Goal: Contribute content

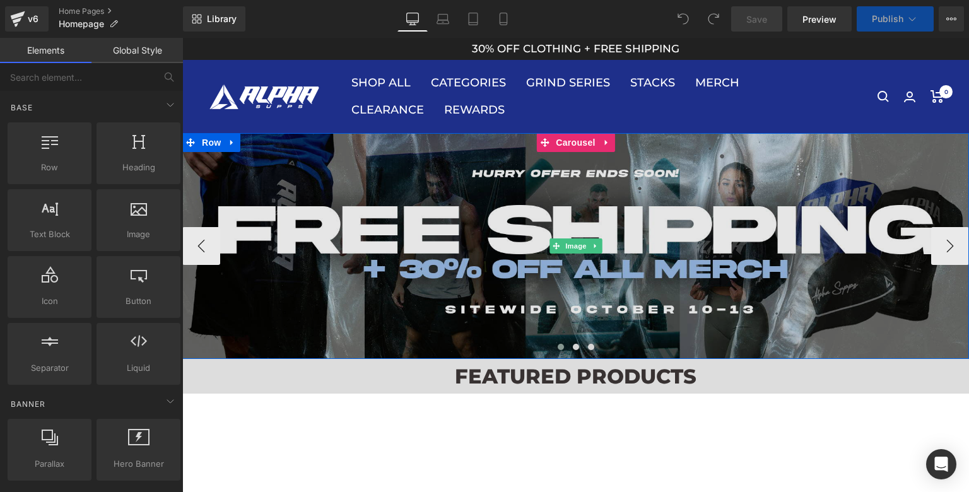
scroll to position [28, 0]
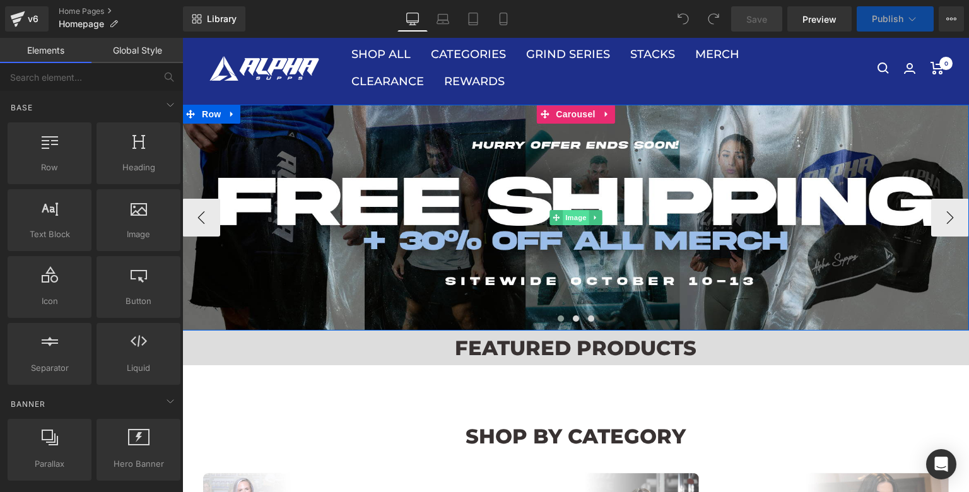
click at [573, 223] on span "Image" at bounding box center [576, 217] width 26 height 15
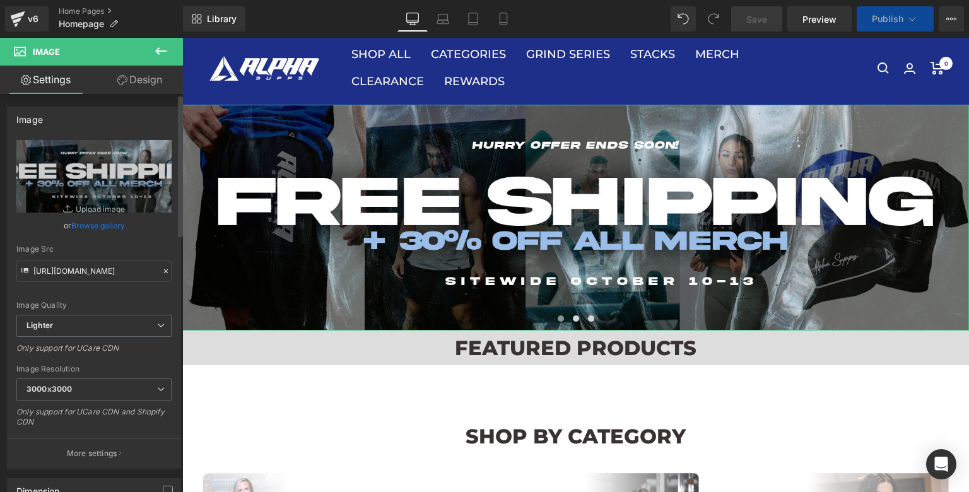
click at [88, 228] on link "Browse gallery" at bounding box center [98, 225] width 54 height 22
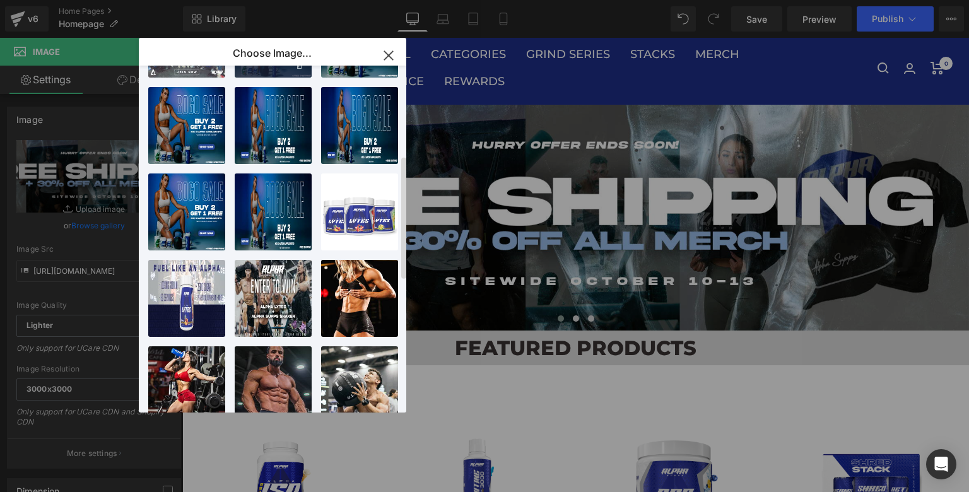
scroll to position [0, 0]
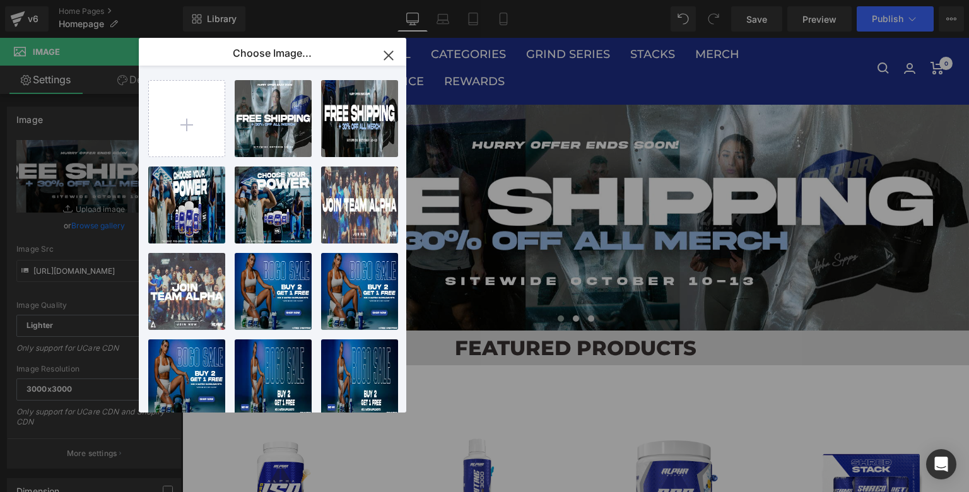
click at [391, 53] on icon "button" at bounding box center [388, 55] width 8 height 8
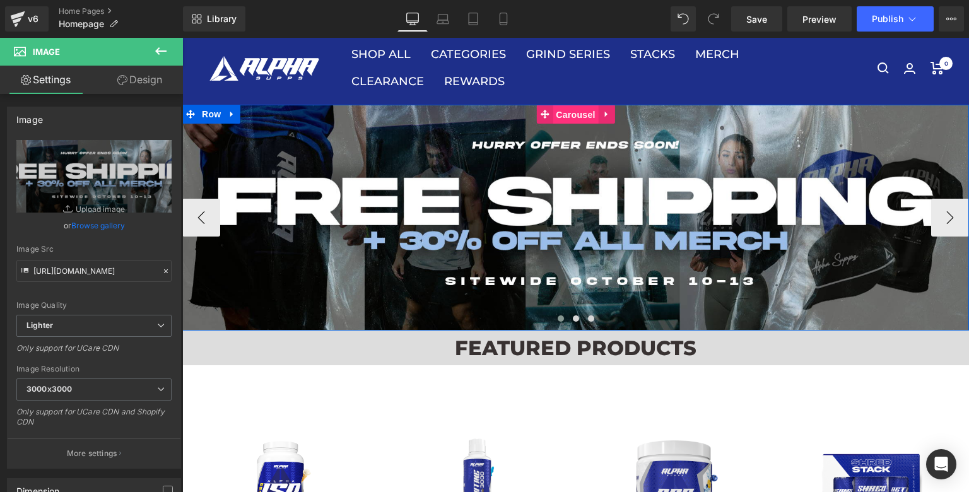
click at [574, 118] on span "Carousel" at bounding box center [574, 114] width 45 height 19
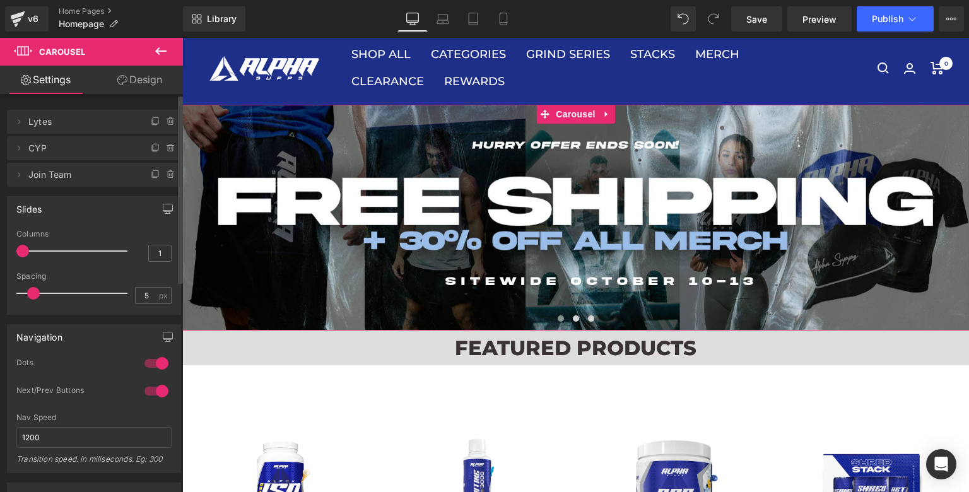
click at [52, 173] on span "Join Team" at bounding box center [81, 175] width 106 height 24
click at [44, 153] on span "CYP" at bounding box center [81, 148] width 106 height 24
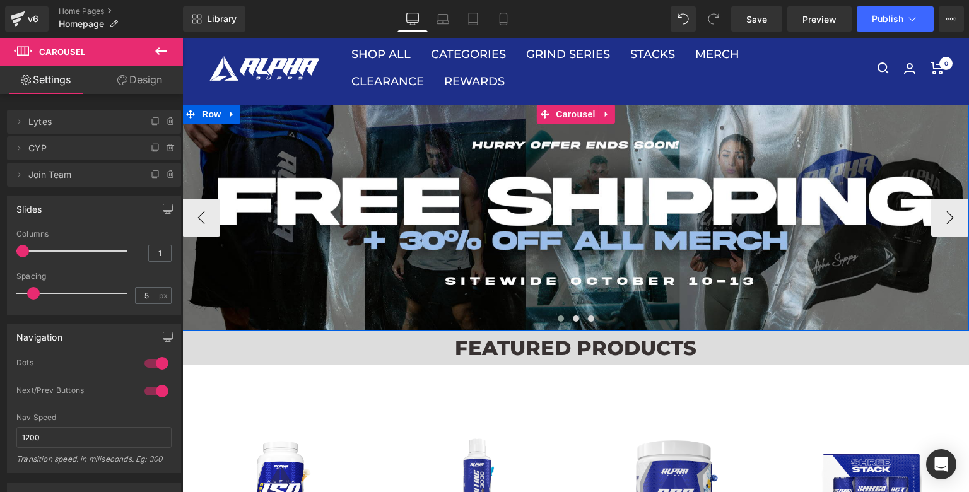
click at [559, 321] on span at bounding box center [560, 318] width 6 height 6
click at [574, 318] on span at bounding box center [576, 318] width 6 height 6
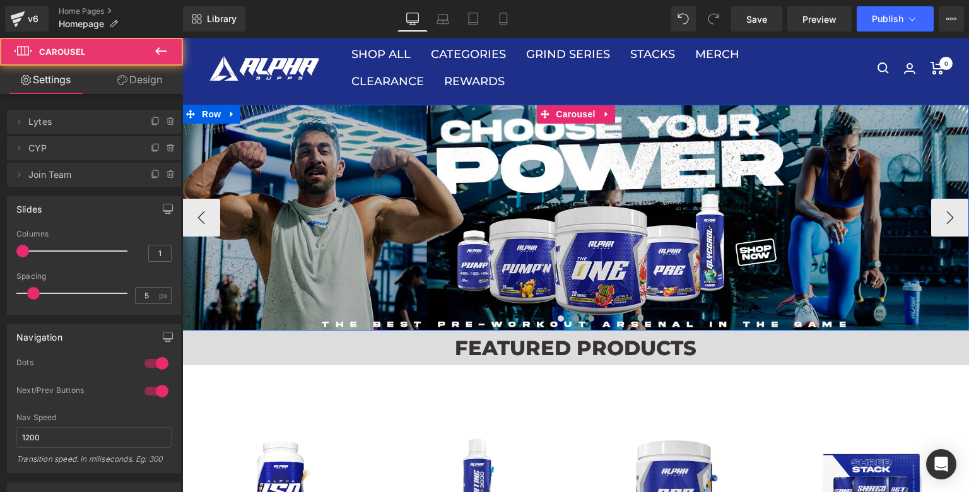
click at [594, 317] on button at bounding box center [590, 318] width 15 height 13
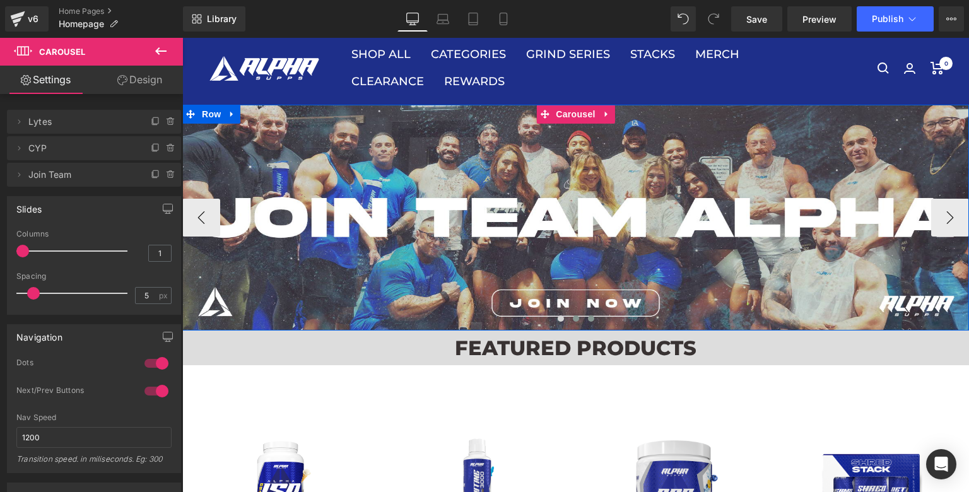
click at [574, 318] on span at bounding box center [576, 318] width 6 height 6
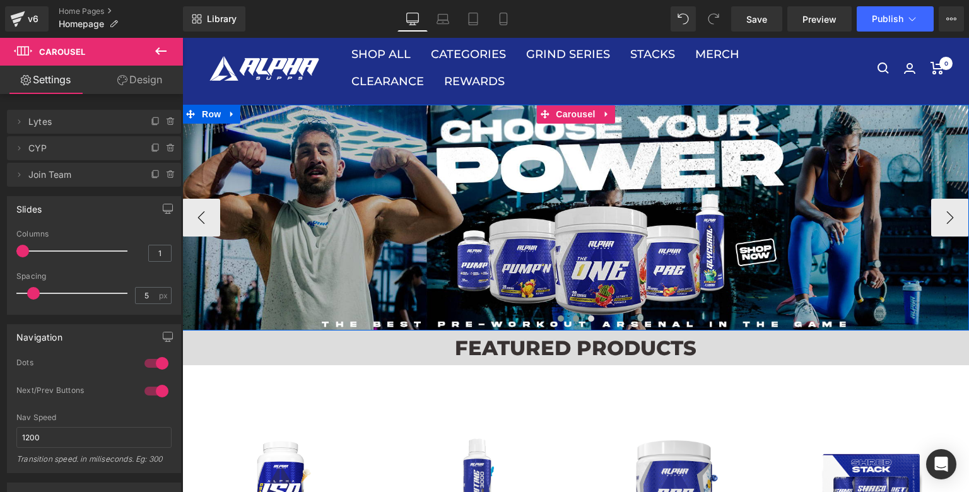
click at [562, 318] on span at bounding box center [560, 318] width 6 height 6
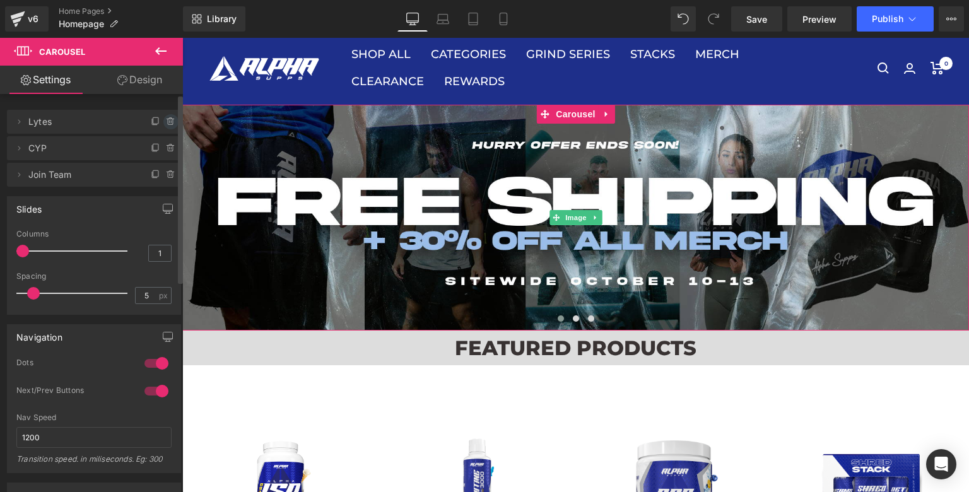
click at [166, 120] on icon at bounding box center [171, 122] width 10 height 10
click at [146, 120] on button "Delete" at bounding box center [157, 122] width 40 height 16
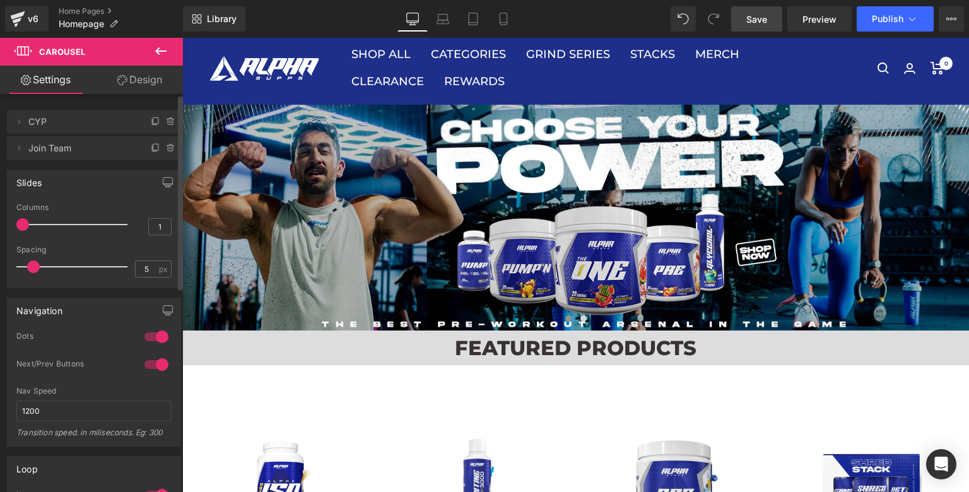
click at [765, 22] on span "Save" at bounding box center [756, 19] width 21 height 13
click at [498, 18] on icon at bounding box center [503, 19] width 13 height 13
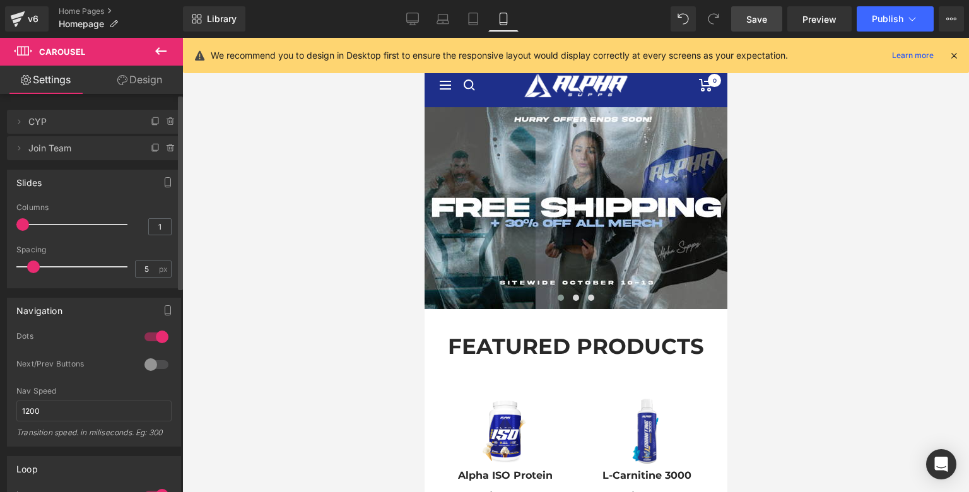
click at [90, 124] on span "CYP" at bounding box center [81, 122] width 106 height 24
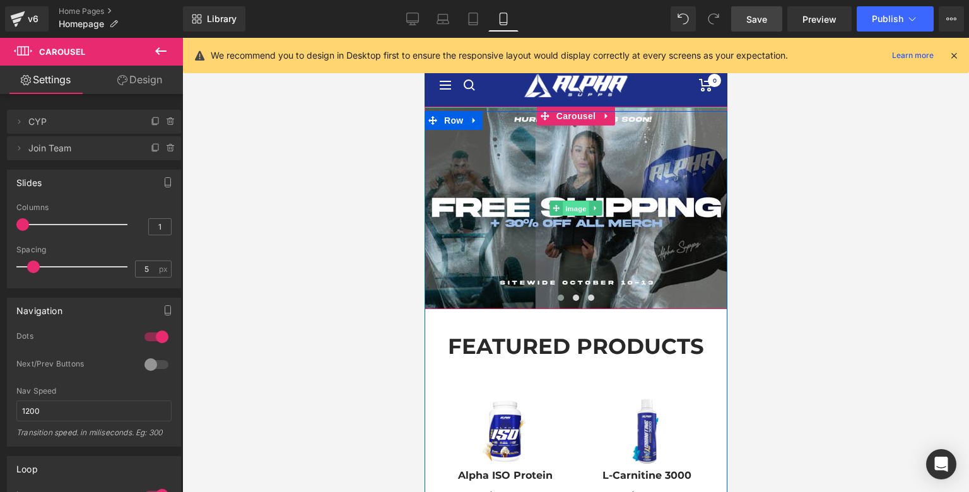
click at [575, 213] on span "Image" at bounding box center [575, 208] width 26 height 15
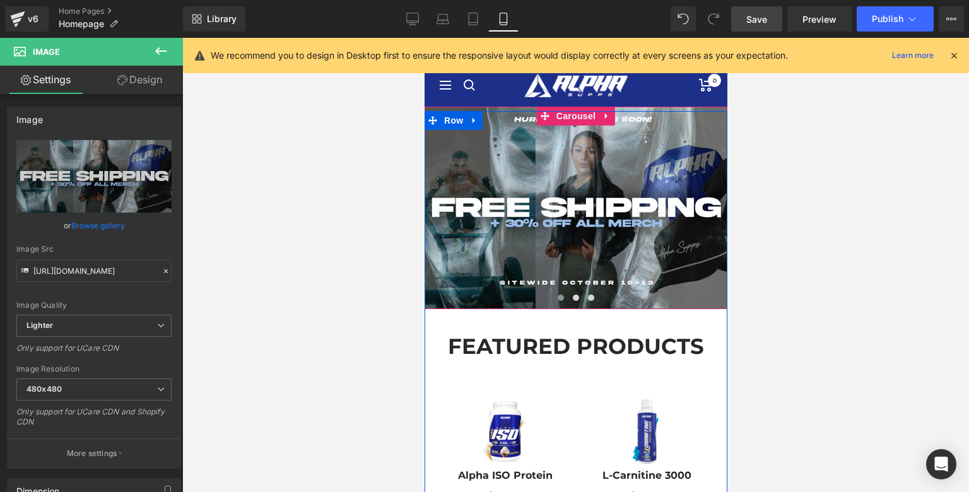
click at [560, 296] on span at bounding box center [560, 297] width 6 height 6
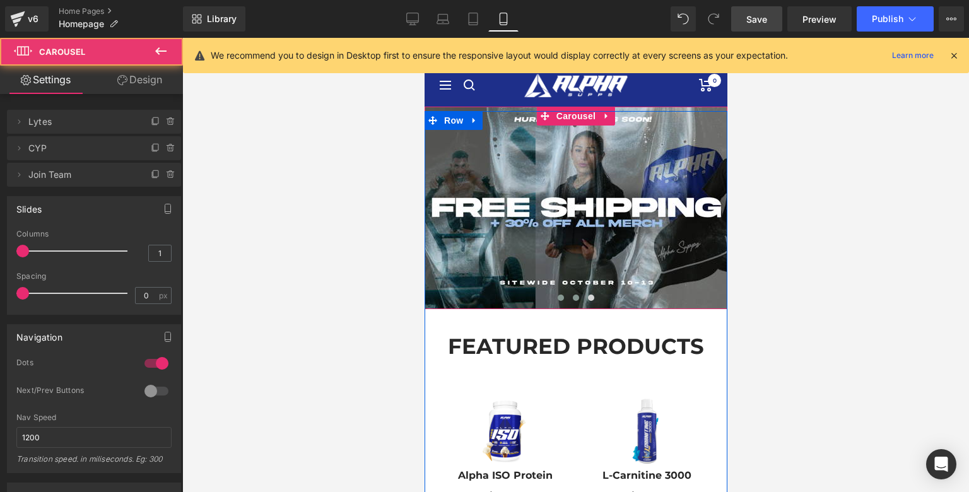
click at [574, 298] on span at bounding box center [575, 297] width 6 height 6
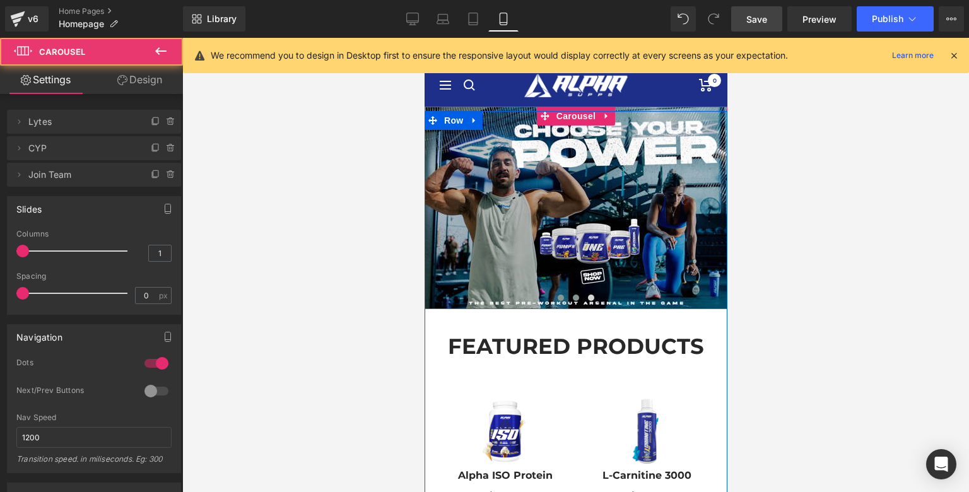
click at [558, 298] on span at bounding box center [560, 297] width 6 height 6
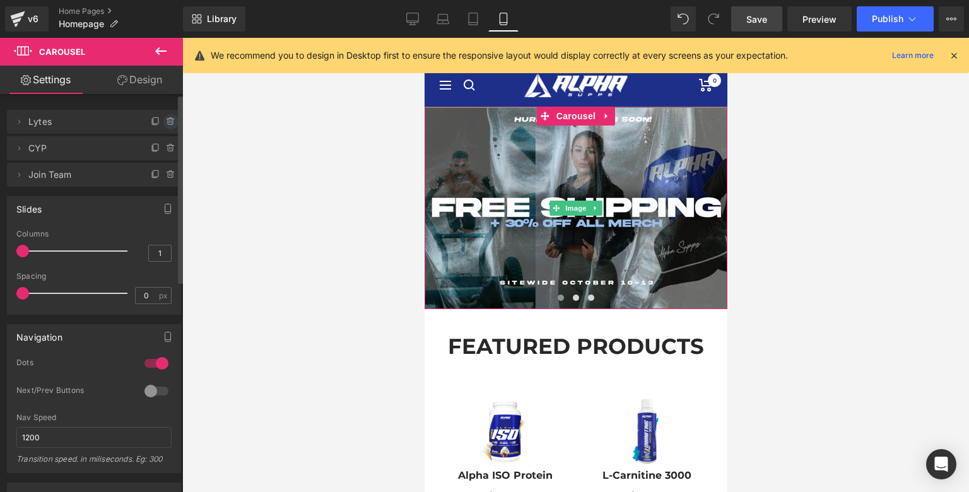
click at [168, 127] on span at bounding box center [170, 121] width 15 height 15
click at [158, 124] on button "Delete" at bounding box center [157, 122] width 40 height 16
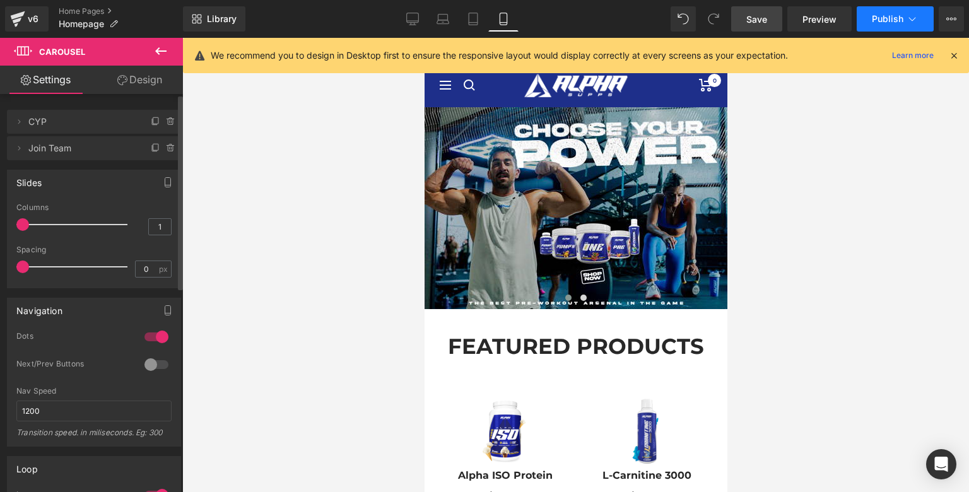
click at [877, 19] on span "Publish" at bounding box center [888, 19] width 32 height 10
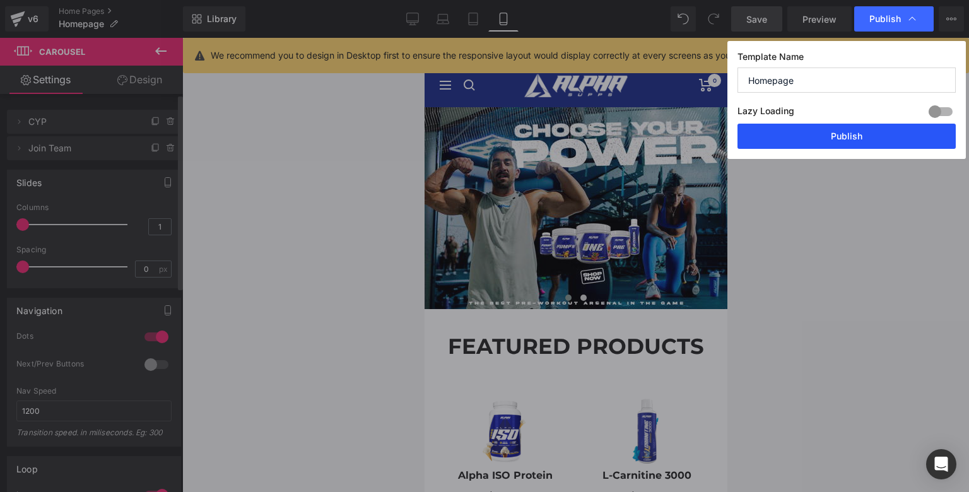
click at [844, 137] on button "Publish" at bounding box center [846, 136] width 218 height 25
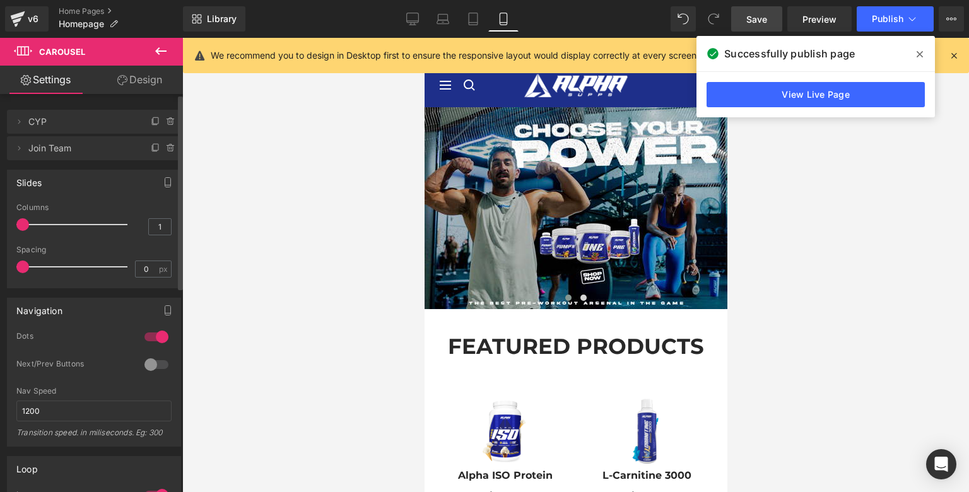
click at [918, 52] on icon at bounding box center [919, 54] width 6 height 6
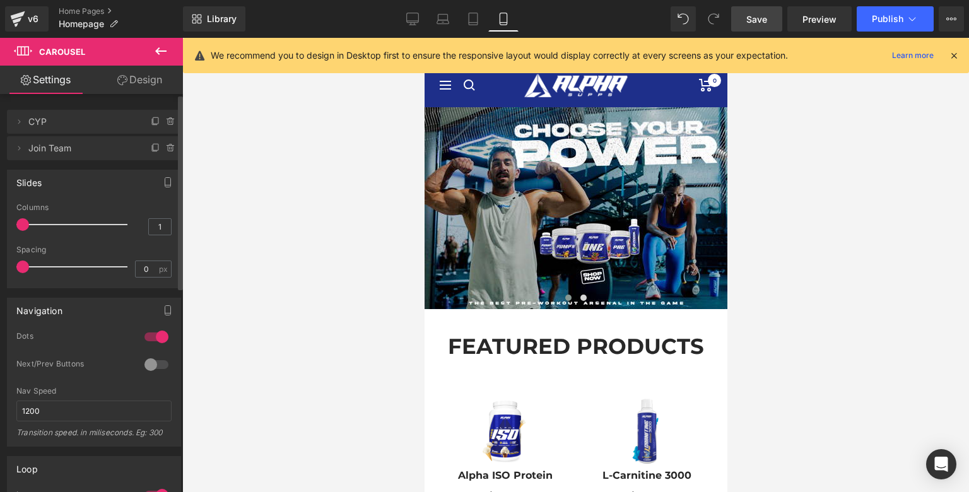
click at [298, 166] on div at bounding box center [575, 265] width 786 height 454
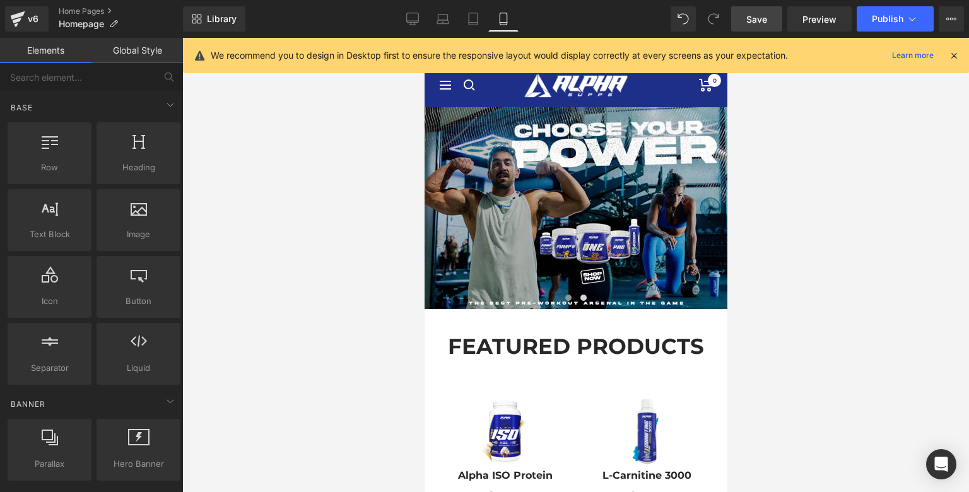
click at [892, 32] on div "Library Mobile Desktop Laptop Tablet Mobile Save Preview Publish Scheduled View…" at bounding box center [576, 19] width 786 height 38
click at [893, 23] on span "Publish" at bounding box center [888, 19] width 32 height 10
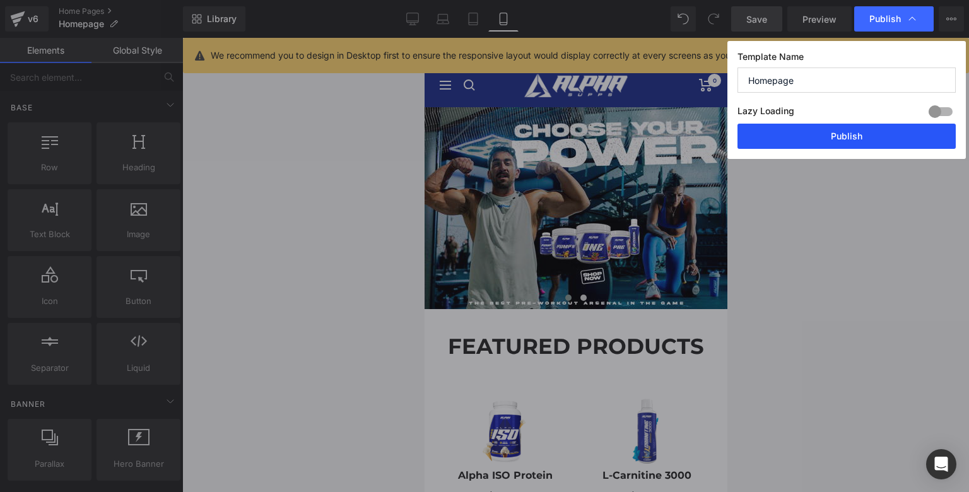
click at [842, 143] on button "Publish" at bounding box center [846, 136] width 218 height 25
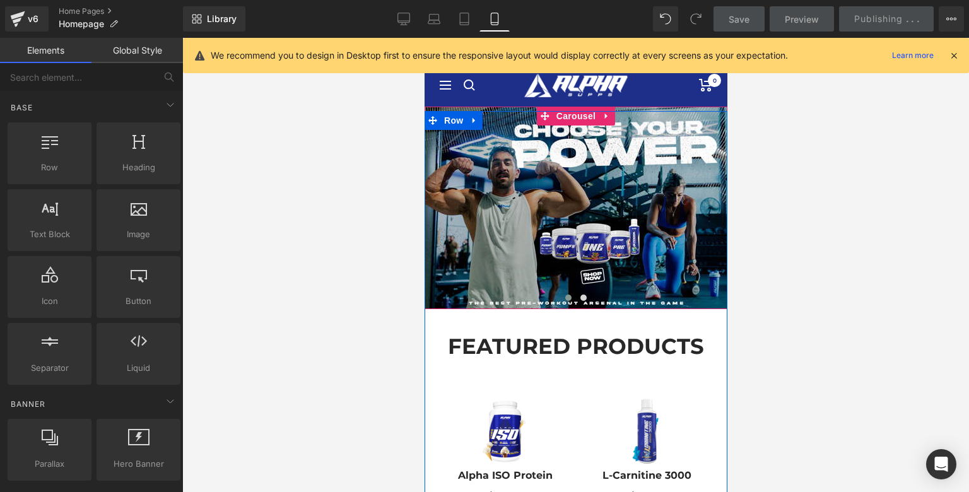
click at [566, 296] on span at bounding box center [567, 297] width 6 height 6
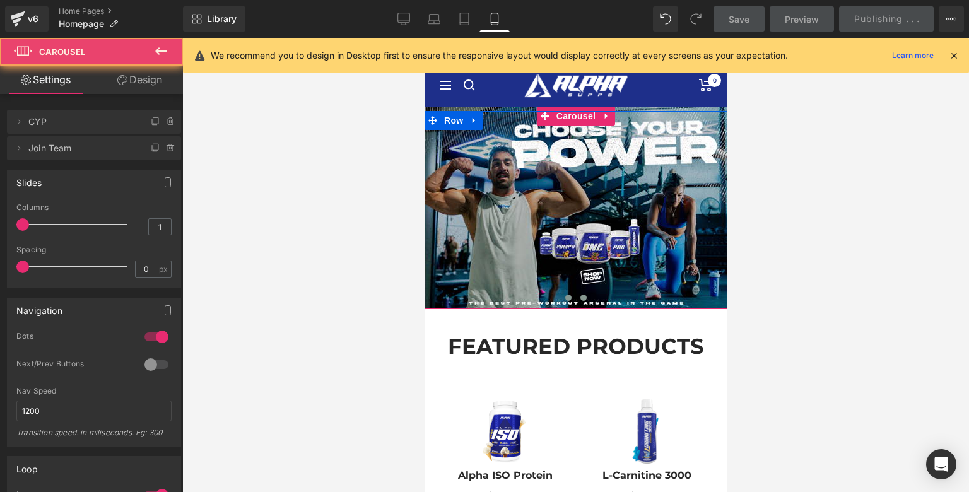
click at [583, 299] on span at bounding box center [583, 297] width 6 height 6
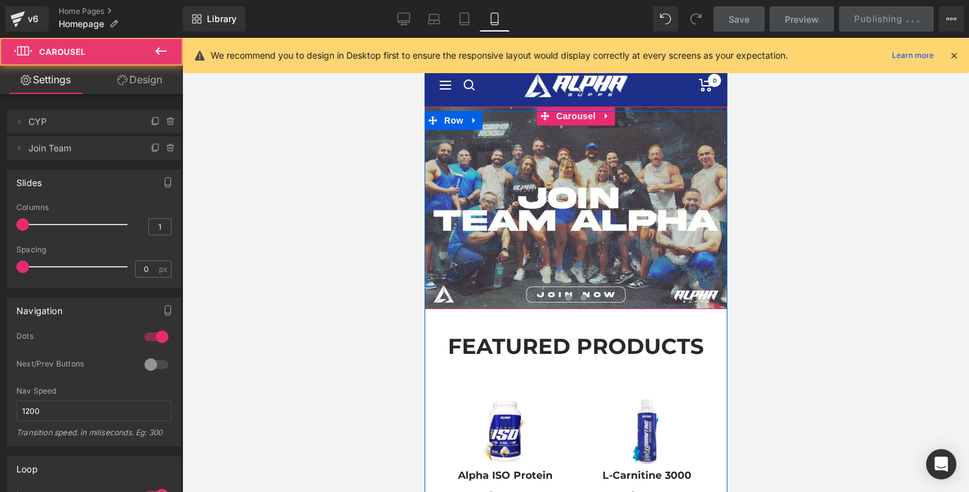
click at [568, 298] on span at bounding box center [567, 297] width 6 height 6
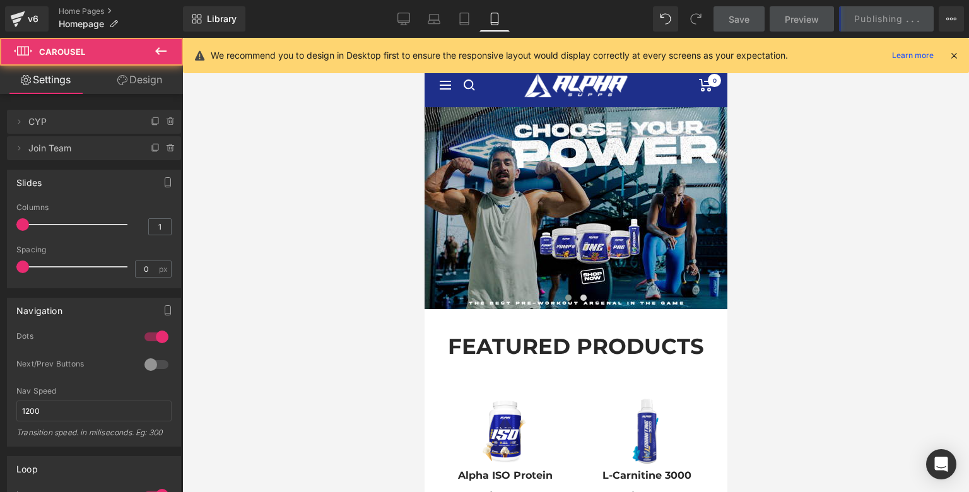
click at [255, 135] on div at bounding box center [575, 265] width 786 height 454
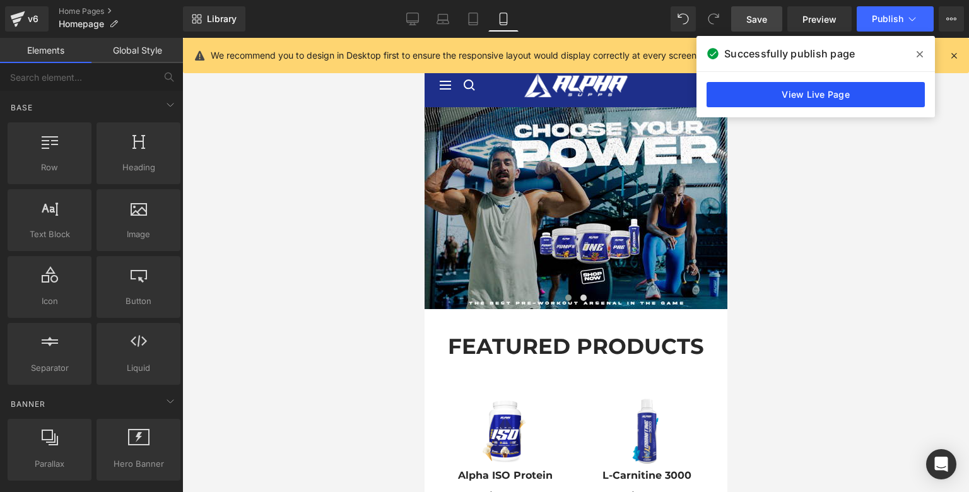
click at [877, 93] on link "View Live Page" at bounding box center [815, 94] width 218 height 25
